Goal: Transaction & Acquisition: Purchase product/service

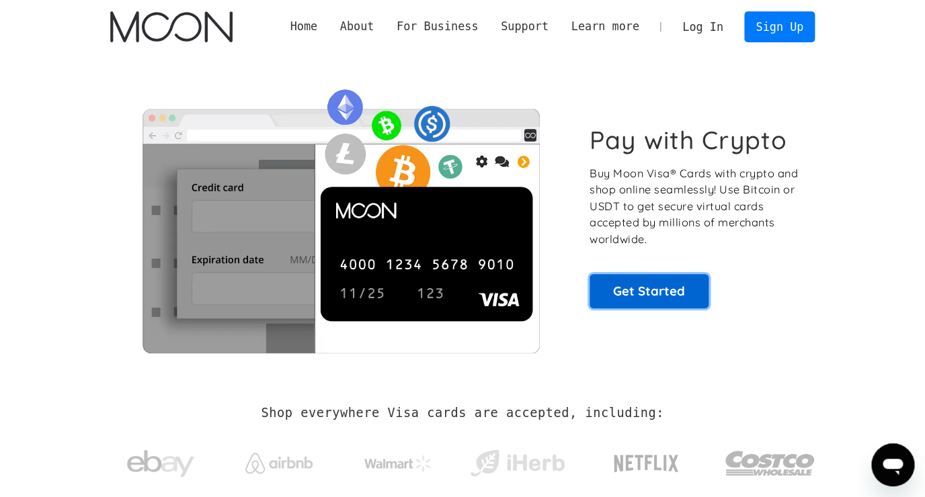
click at [667, 302] on link "Get Started" at bounding box center [648, 291] width 119 height 34
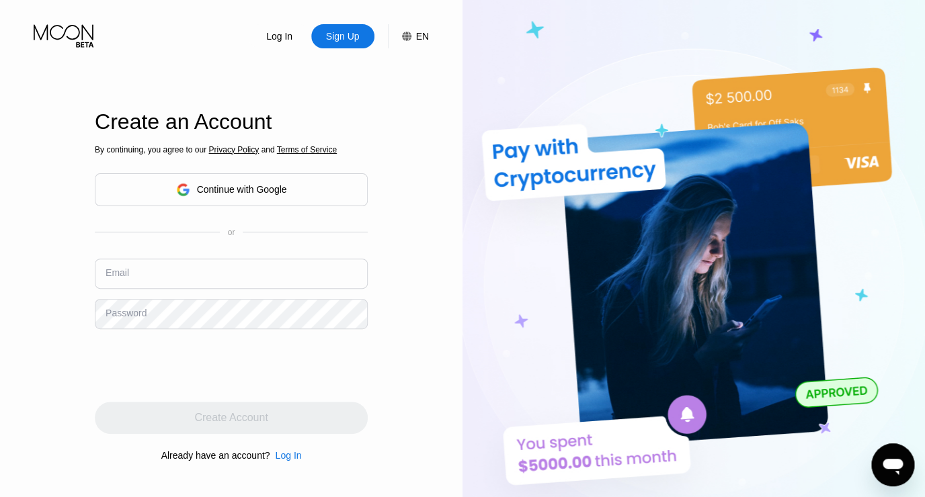
click at [201, 190] on div "Continue with Google" at bounding box center [242, 189] width 90 height 11
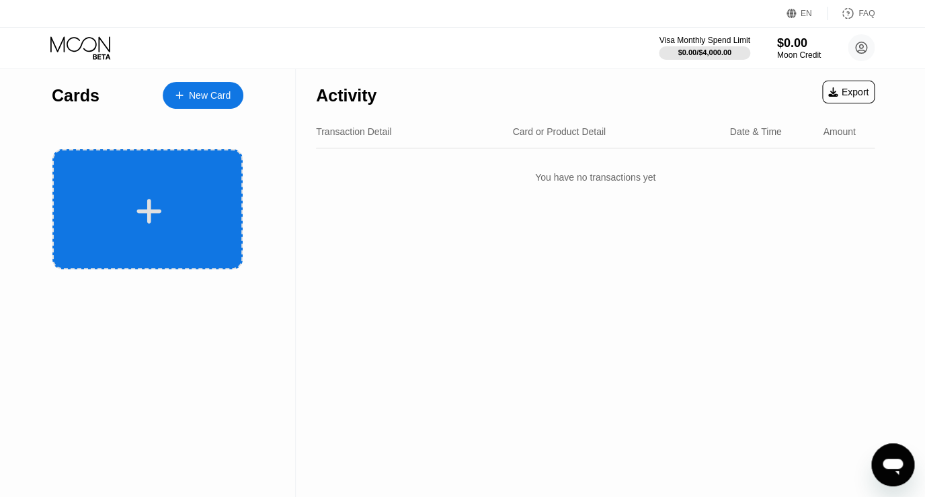
click at [171, 241] on div at bounding box center [147, 209] width 190 height 120
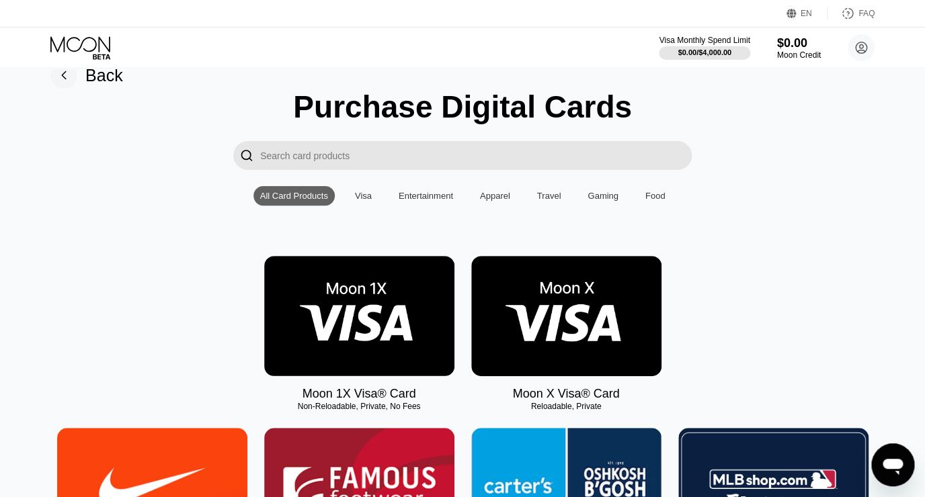
scroll to position [44, 0]
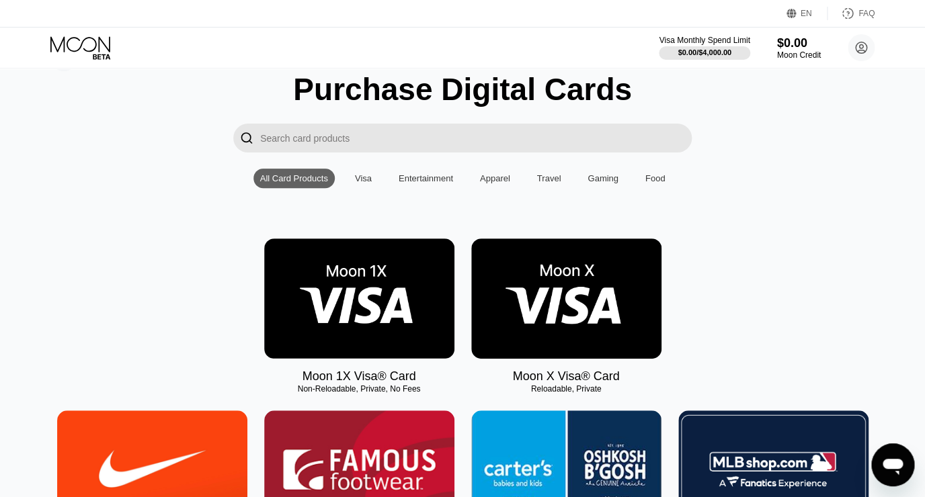
drag, startPoint x: 640, startPoint y: 396, endPoint x: 302, endPoint y: 393, distance: 338.7
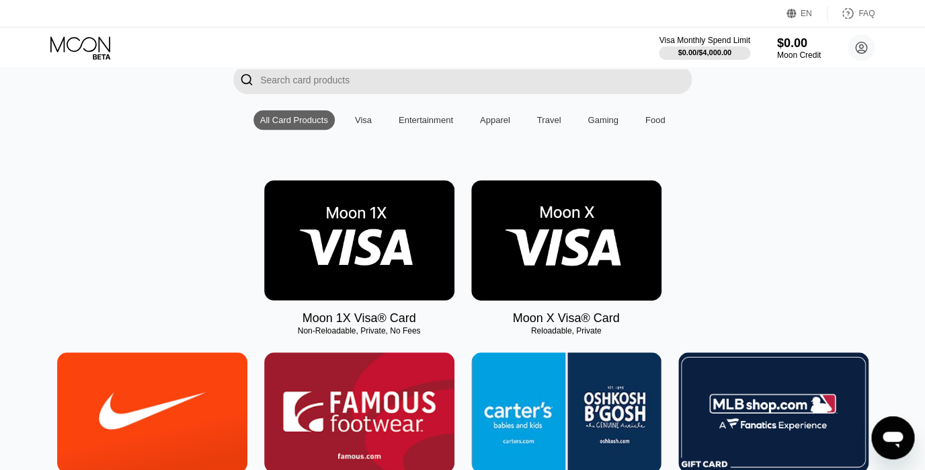
scroll to position [110, 0]
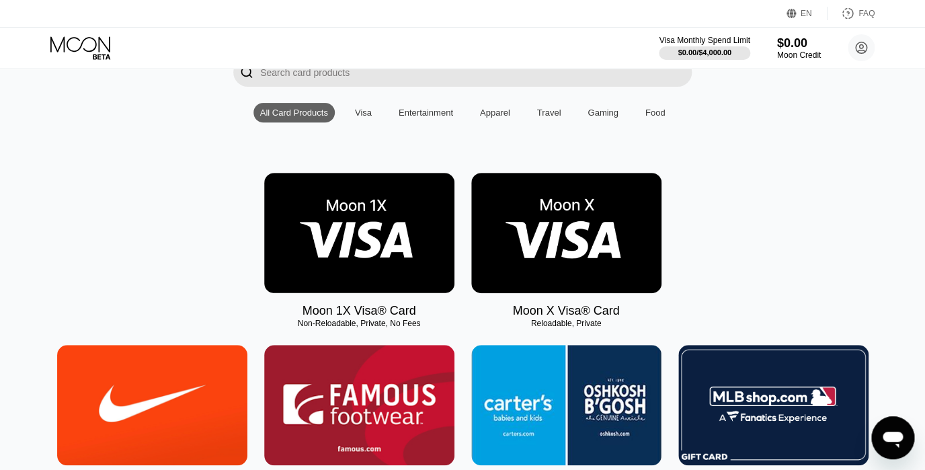
drag, startPoint x: 294, startPoint y: 323, endPoint x: 412, endPoint y: 324, distance: 117.6
click at [412, 324] on div "Non-Reloadable, Private, No Fees" at bounding box center [359, 323] width 190 height 9
click at [529, 233] on img at bounding box center [566, 233] width 190 height 120
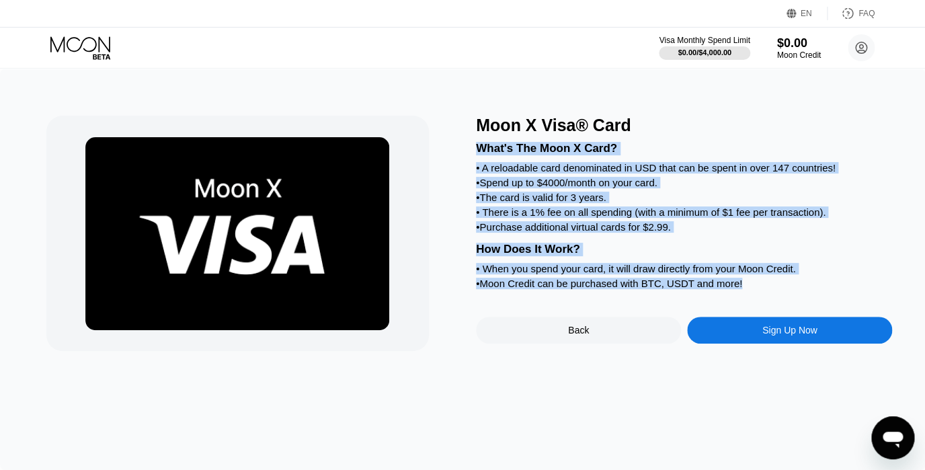
drag, startPoint x: 483, startPoint y: 126, endPoint x: 765, endPoint y: 295, distance: 328.6
click at [765, 295] on div "Moon X Visa® Card What's The Moon X Card? • A reloadable card denominated in US…" at bounding box center [684, 233] width 416 height 235
copy div "What's The Moon X Card? • A reloadable card denominated in USD that can be spen…"
click at [727, 248] on div "What's The Moon X Card? • A reloadable card denominated in USD that can be spen…" at bounding box center [684, 213] width 416 height 157
click at [517, 231] on div "• Purchase additional virtual cards for $2.99." at bounding box center [684, 226] width 416 height 11
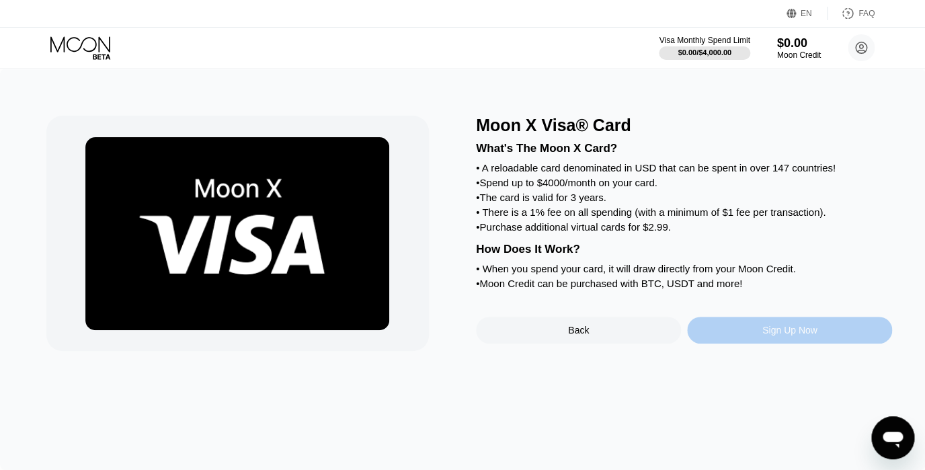
click at [739, 343] on div "Sign Up Now" at bounding box center [789, 330] width 205 height 27
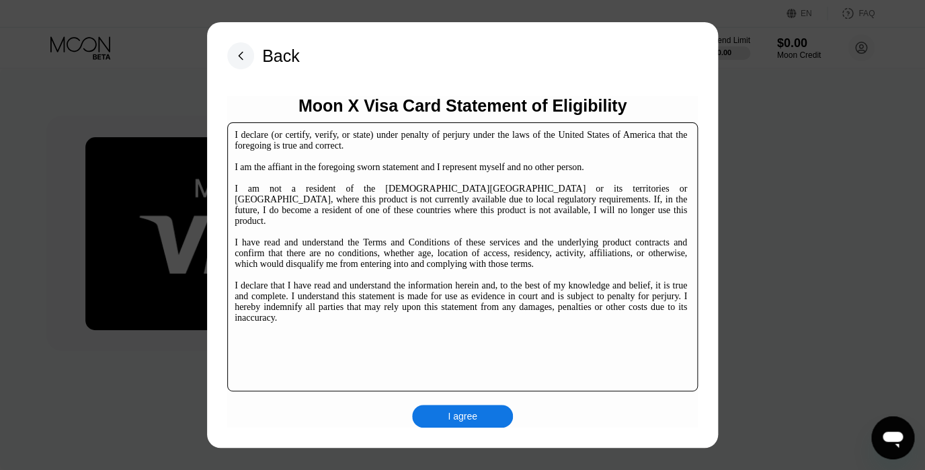
click at [474, 414] on div "I agree" at bounding box center [463, 416] width 30 height 12
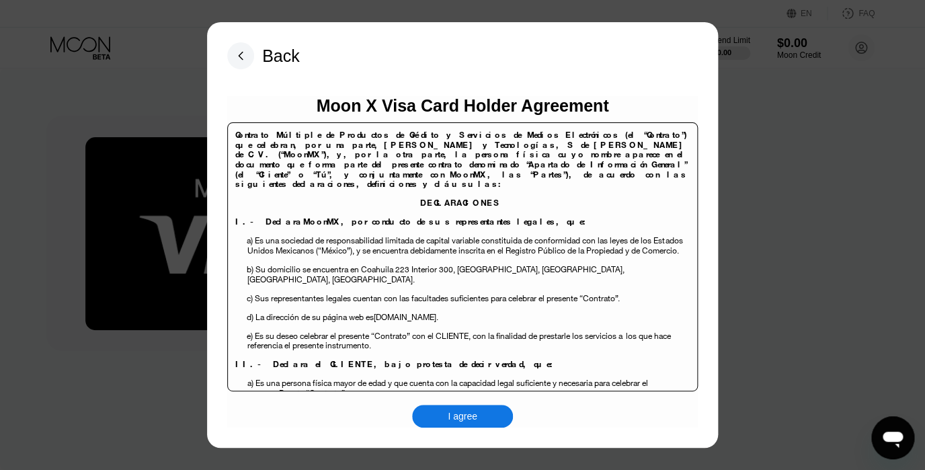
click at [462, 421] on div "I agree" at bounding box center [463, 416] width 30 height 12
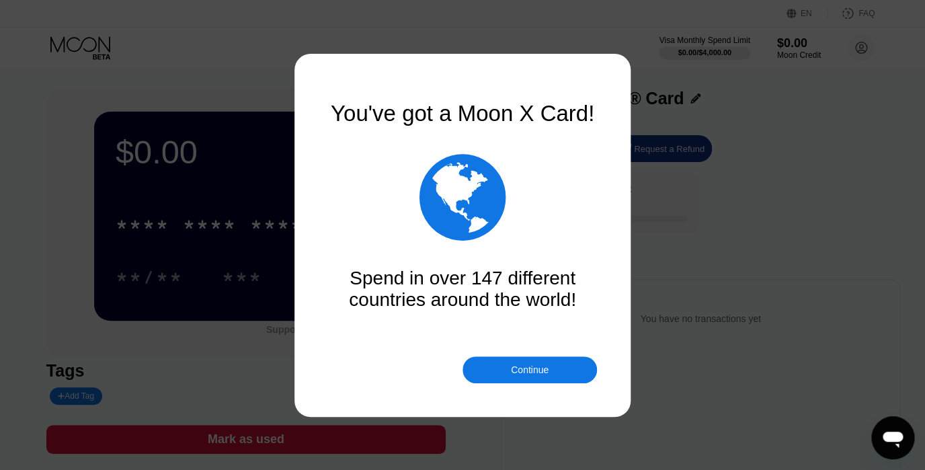
click at [510, 361] on div "Continue" at bounding box center [529, 369] width 134 height 27
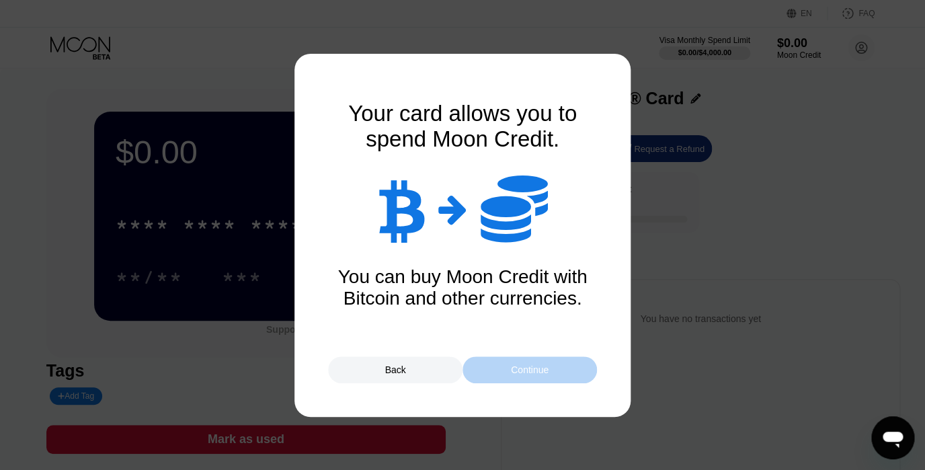
click at [497, 380] on div "Continue" at bounding box center [529, 369] width 134 height 27
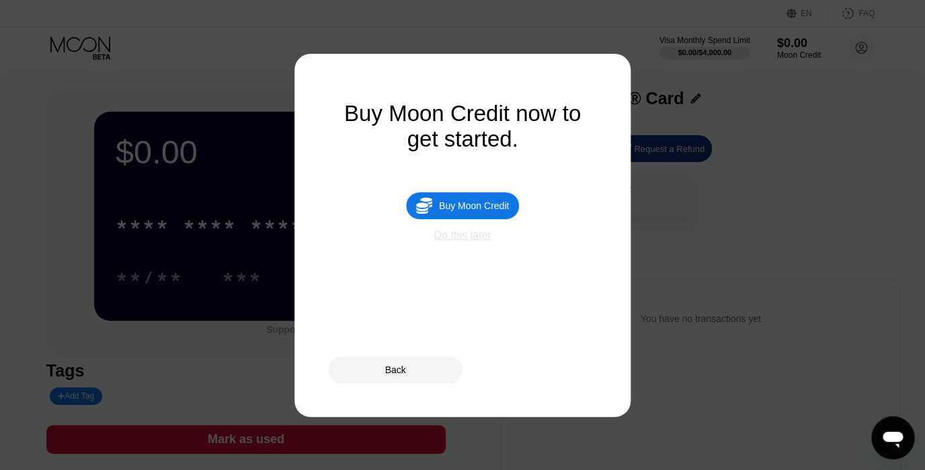
click at [474, 238] on div "Do this later" at bounding box center [461, 235] width 57 height 12
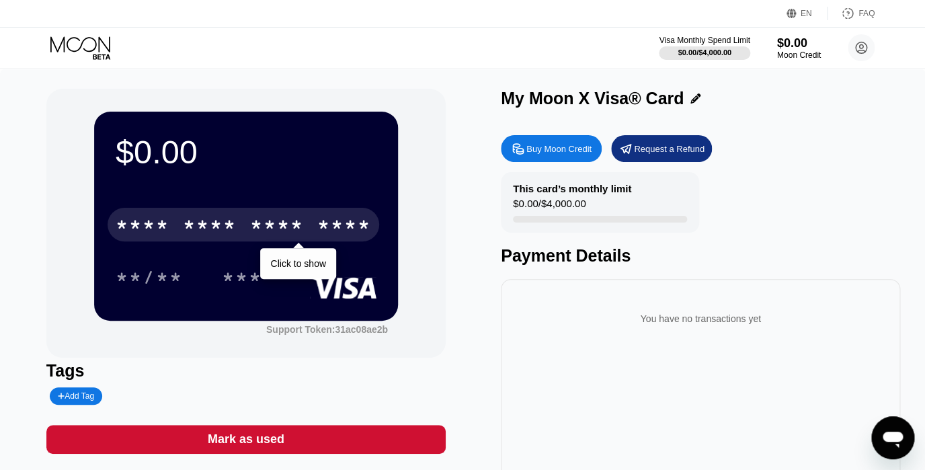
click at [240, 224] on div "* * * * * * * * * * * * ****" at bounding box center [244, 225] width 272 height 34
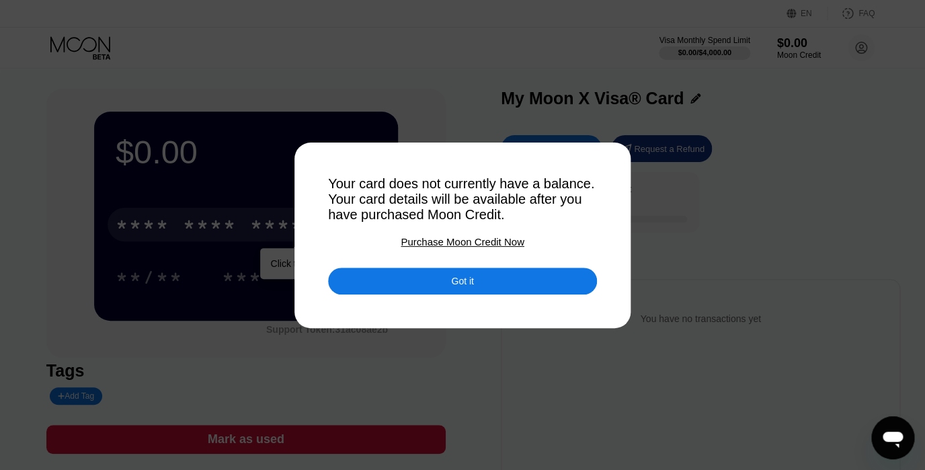
click at [464, 241] on div "Purchase Moon Credit Now" at bounding box center [462, 241] width 123 height 11
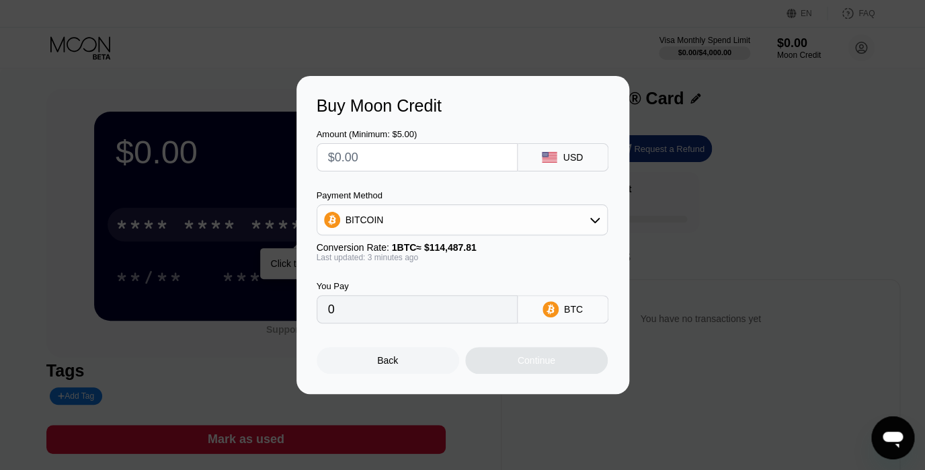
click at [422, 155] on input "text" at bounding box center [417, 157] width 178 height 27
click at [424, 159] on input "text" at bounding box center [417, 157] width 178 height 27
click at [425, 160] on input "text" at bounding box center [417, 157] width 178 height 27
type input "$5"
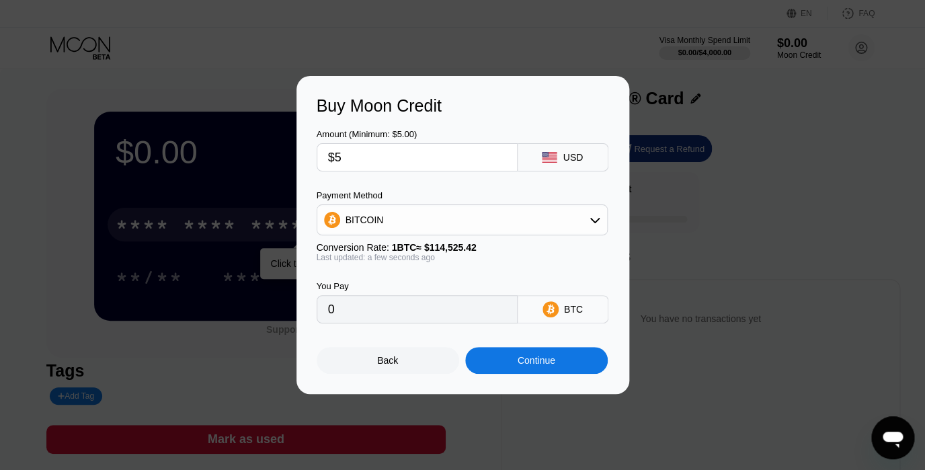
type input "0.00004366"
type input "$50"
type input "0.00043659"
type input "$50"
click at [436, 221] on div "BITCOIN" at bounding box center [462, 219] width 290 height 27
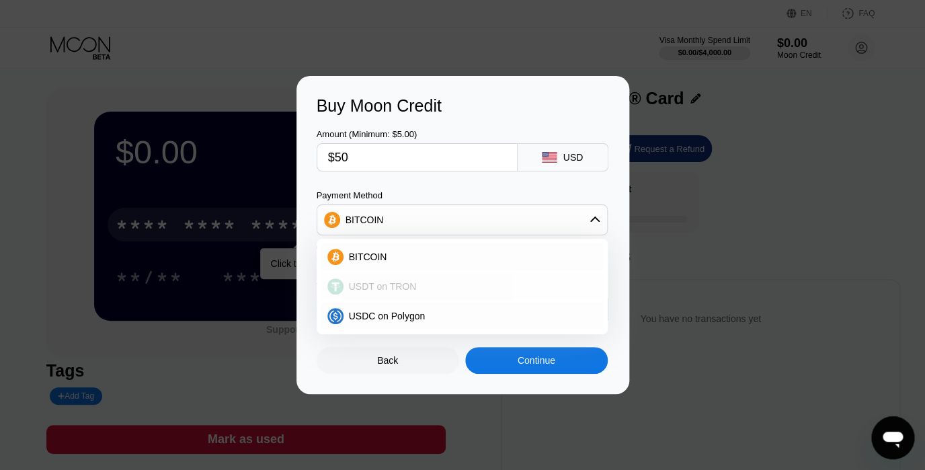
click at [419, 291] on div "USDT on TRON" at bounding box center [469, 286] width 253 height 11
type input "50.51"
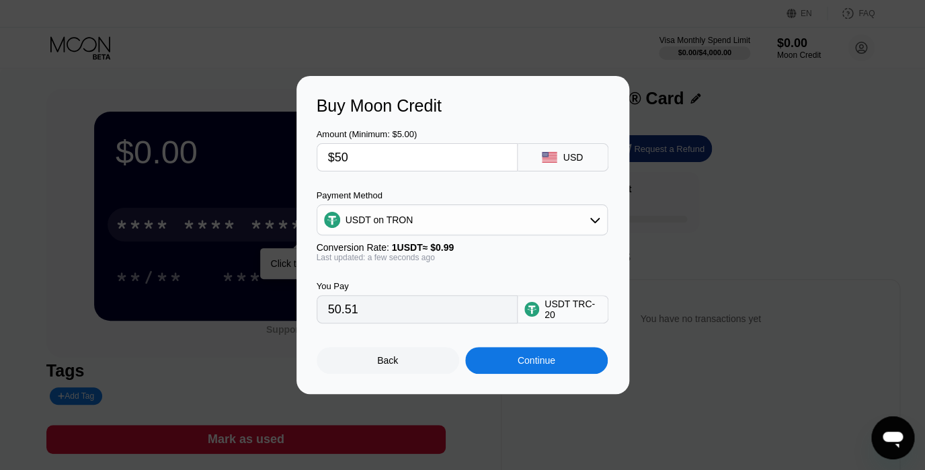
click at [536, 366] on div "Continue" at bounding box center [536, 360] width 38 height 11
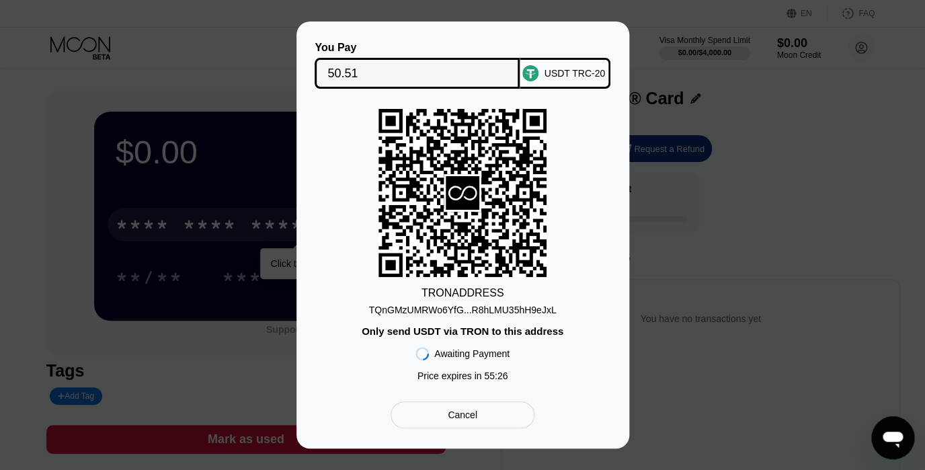
click at [534, 334] on div "Only send USDT via TRON to this address" at bounding box center [463, 330] width 202 height 11
click at [528, 284] on div "TRON ADDRESS TQnGMzUMRWo6YfG...R8hLMU35hH9eJxL Only send USDT via TRON to this …" at bounding box center [463, 248] width 292 height 279
click at [491, 311] on div "TQnGMzUMRWo6YfG...R8hLMU35hH9eJxL" at bounding box center [463, 309] width 188 height 11
click at [501, 329] on div "Only send USDT via TRON to this address" at bounding box center [463, 330] width 202 height 11
click at [517, 334] on div "Only send USDT via TRON to this address" at bounding box center [463, 330] width 202 height 11
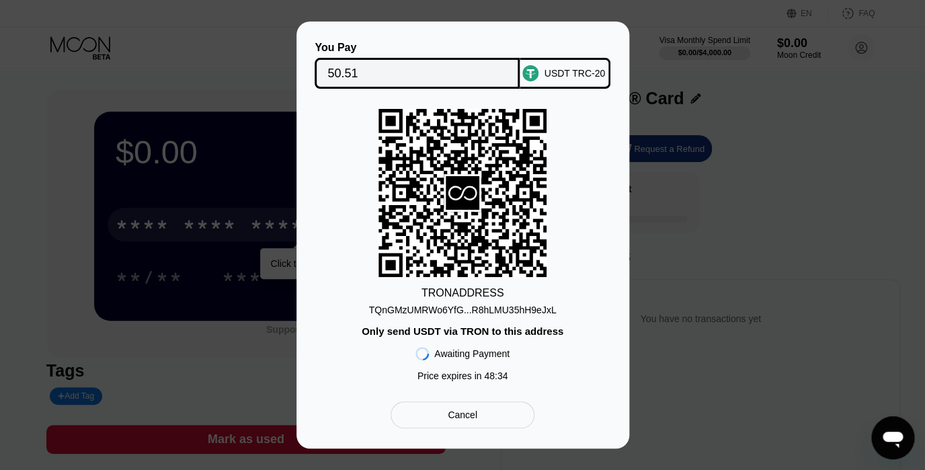
click at [538, 267] on rect at bounding box center [462, 193] width 168 height 168
click at [463, 168] on icon at bounding box center [462, 193] width 168 height 165
click at [625, 0] on div at bounding box center [462, 235] width 925 height 470
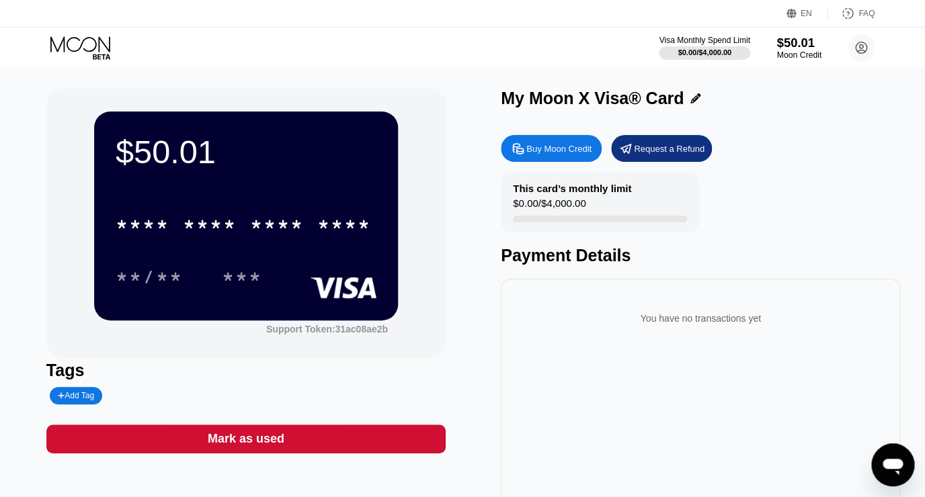
click at [790, 46] on div "$50.01" at bounding box center [798, 43] width 45 height 14
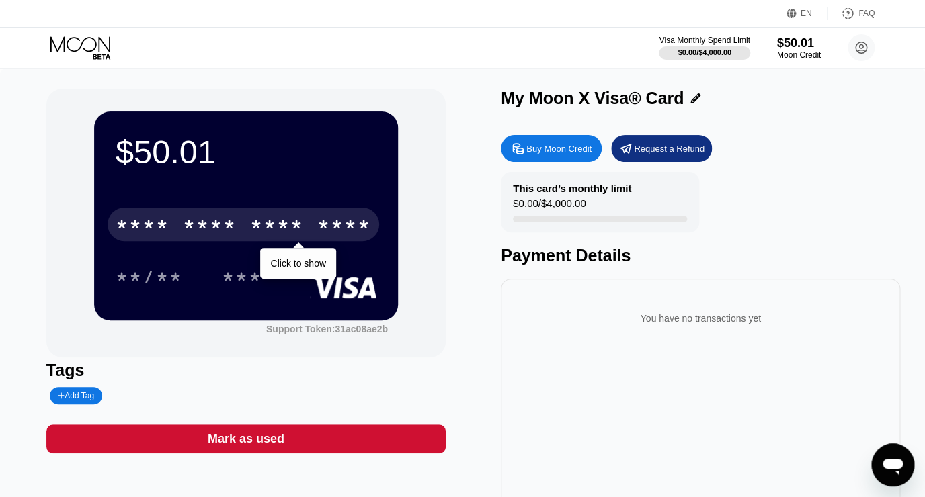
click at [283, 226] on div "* * * *" at bounding box center [277, 227] width 54 height 22
click at [253, 233] on div "* * * *" at bounding box center [277, 227] width 54 height 22
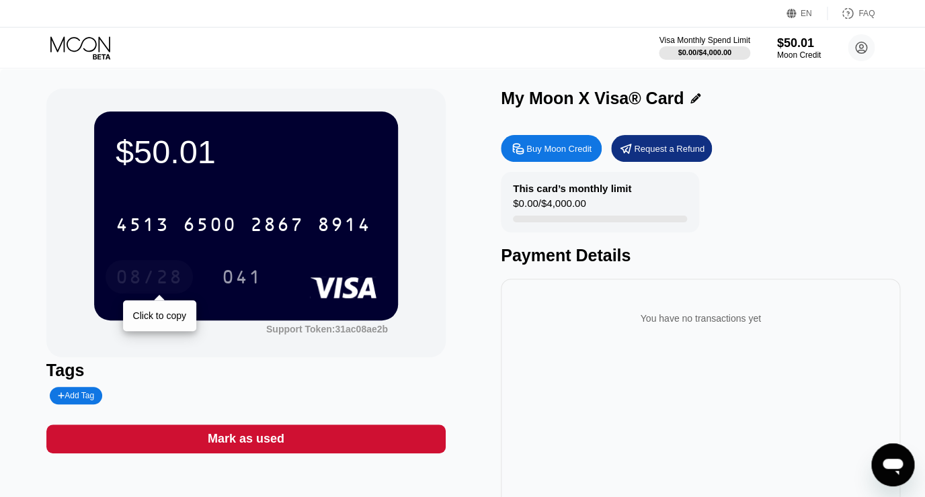
click at [150, 273] on div "08/28" at bounding box center [149, 279] width 67 height 22
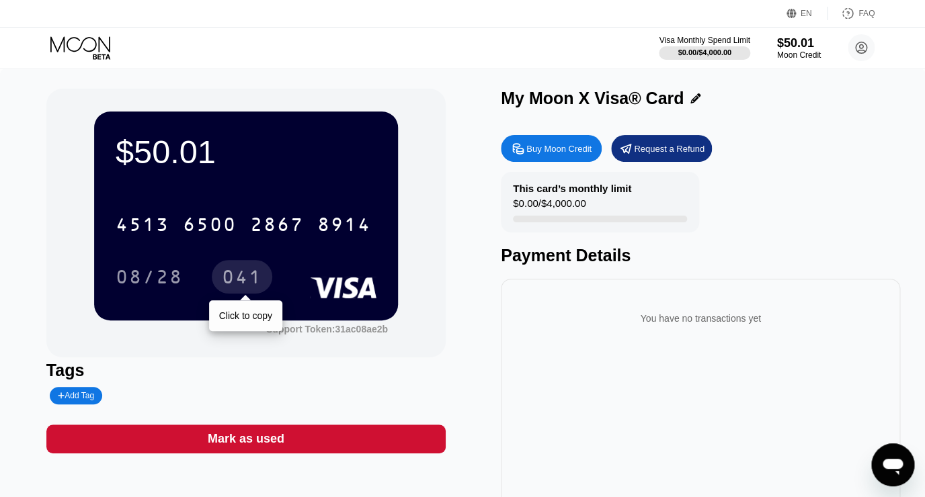
click at [237, 277] on div "041" at bounding box center [242, 279] width 40 height 22
